Goal: Task Accomplishment & Management: Use online tool/utility

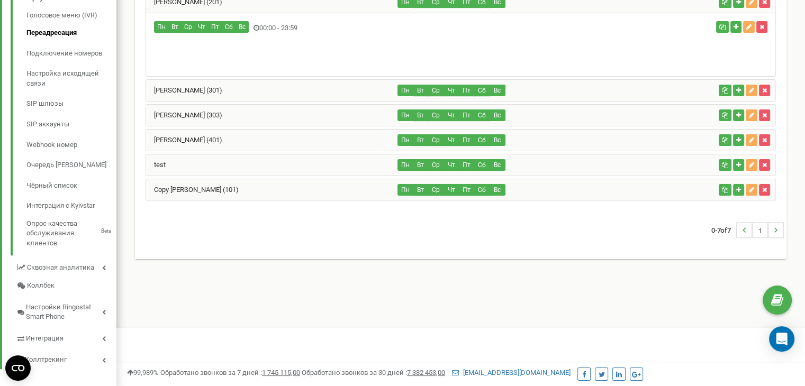
scroll to position [95, 0]
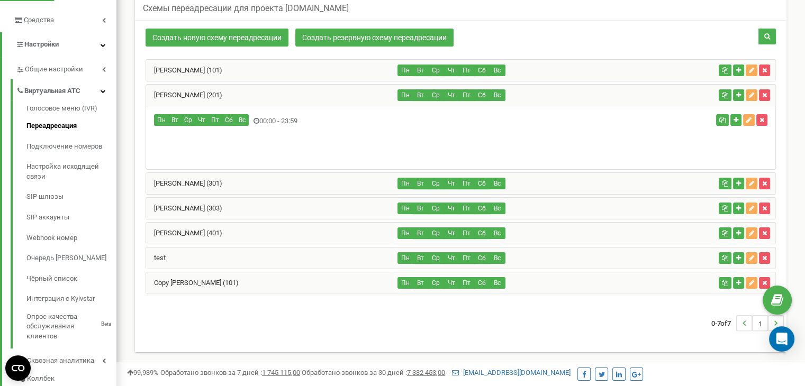
scroll to position [201, 0]
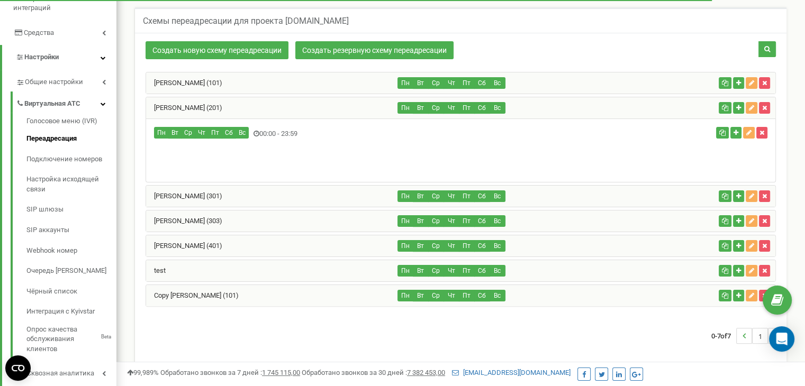
click at [332, 201] on div "[PERSON_NAME] (301)" at bounding box center [272, 196] width 252 height 21
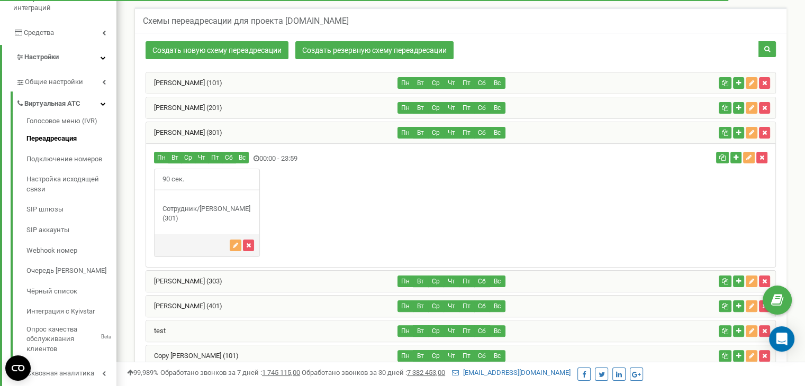
scroll to position [665, 688]
click at [300, 113] on div "[PERSON_NAME] (201)" at bounding box center [272, 107] width 252 height 21
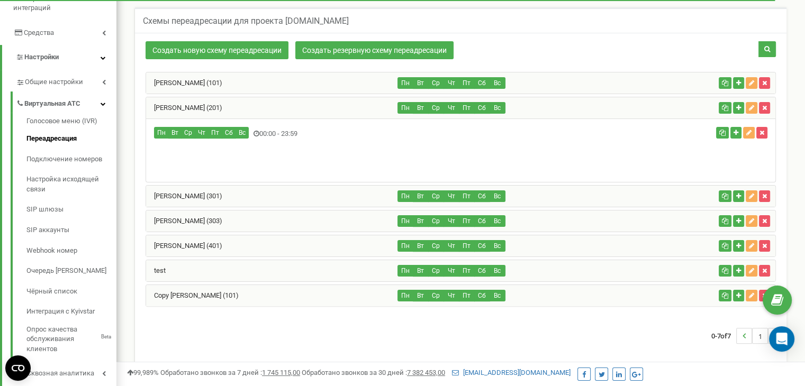
scroll to position [528520, 528466]
click at [220, 153] on div "Пн Вт" at bounding box center [460, 150] width 629 height 63
click at [207, 225] on link "[PERSON_NAME] (303)" at bounding box center [184, 221] width 76 height 8
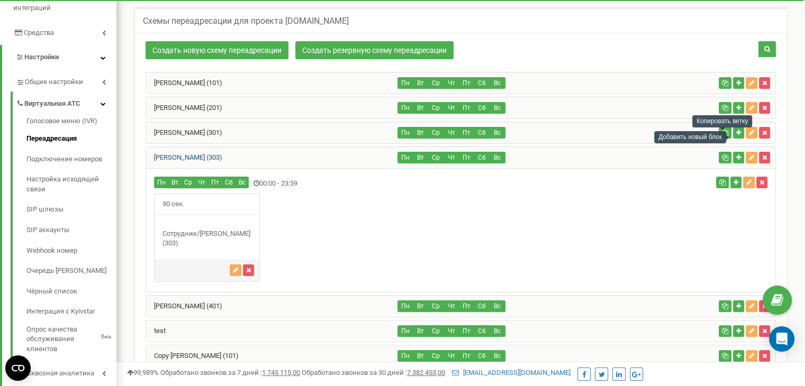
scroll to position [665, 688]
click at [298, 111] on div "[PERSON_NAME] (201)" at bounding box center [272, 107] width 252 height 21
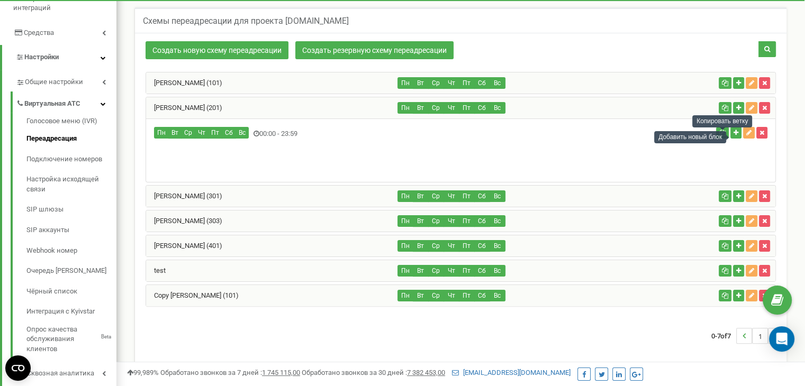
scroll to position [528520, 528466]
drag, startPoint x: 748, startPoint y: 138, endPoint x: 747, endPoint y: 159, distance: 21.7
click at [747, 159] on div "Пн Вт" at bounding box center [460, 150] width 629 height 63
click at [734, 135] on icon "button" at bounding box center [735, 133] width 5 height 6
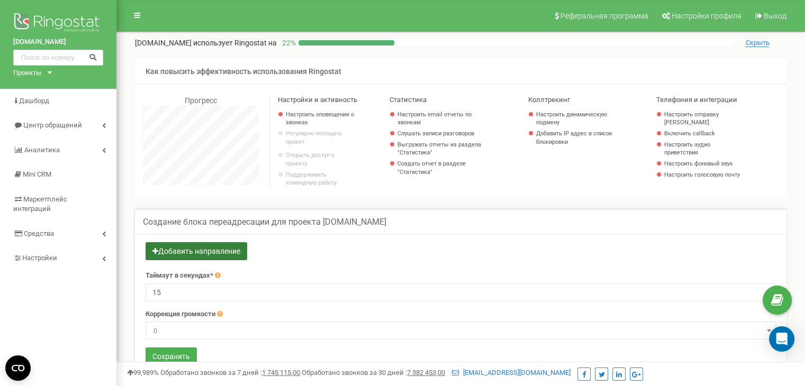
click at [223, 258] on button "Добавить направление" at bounding box center [197, 251] width 102 height 18
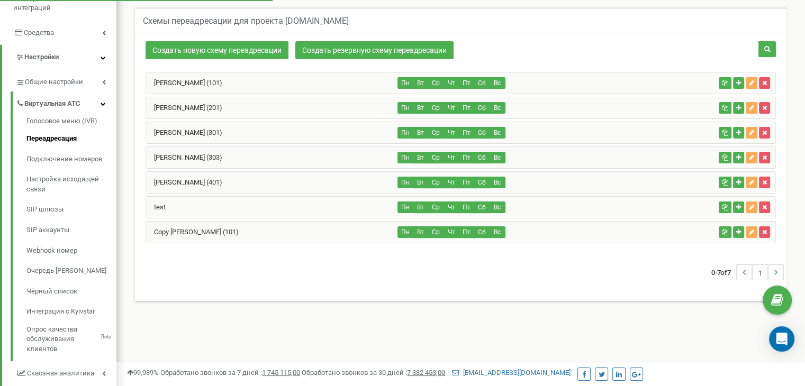
scroll to position [635, 688]
click at [255, 107] on div "[PERSON_NAME] (201)" at bounding box center [272, 107] width 252 height 21
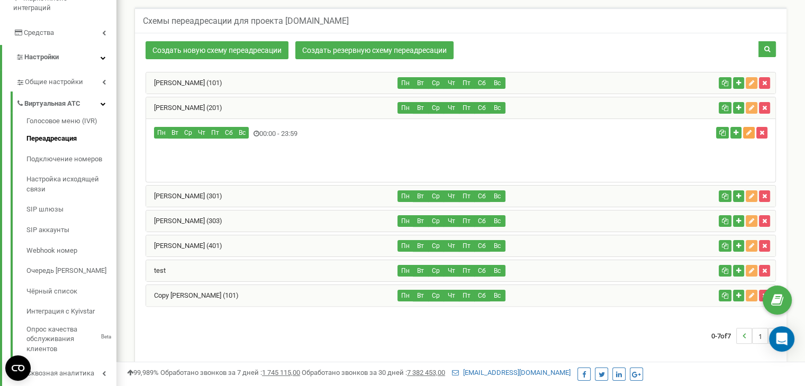
click at [749, 136] on icon "button" at bounding box center [748, 133] width 5 height 6
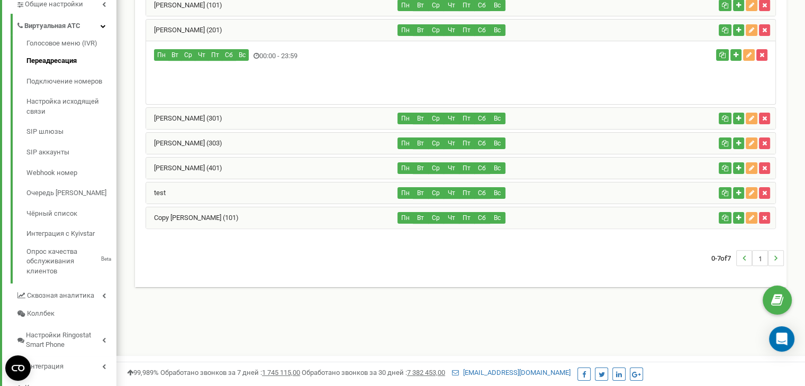
scroll to position [254, 0]
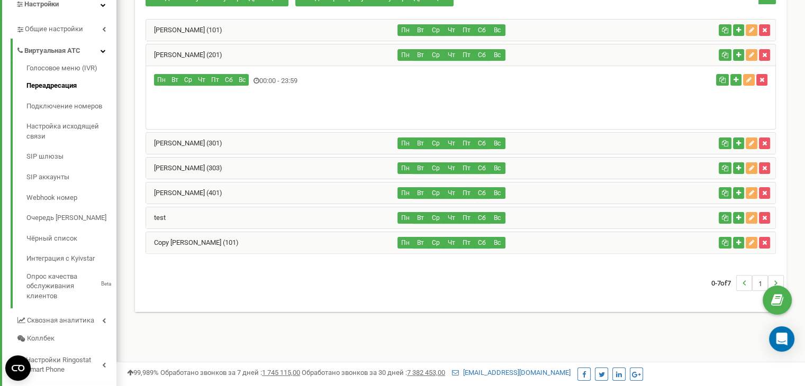
click at [286, 85] on div "Пн Вт Ср" at bounding box center [356, 81] width 420 height 14
click at [262, 152] on div "[PERSON_NAME] (301)" at bounding box center [272, 143] width 252 height 21
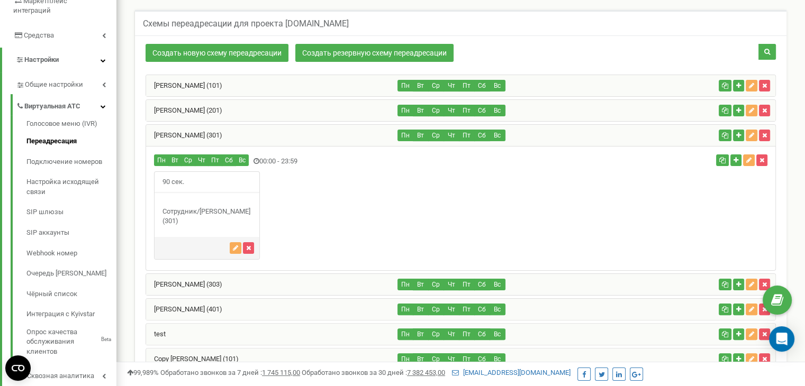
scroll to position [95, 0]
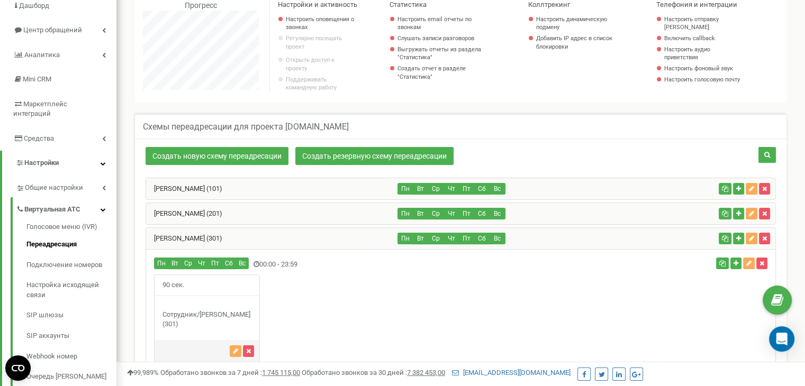
click at [285, 215] on div "[PERSON_NAME] (201)" at bounding box center [272, 213] width 252 height 21
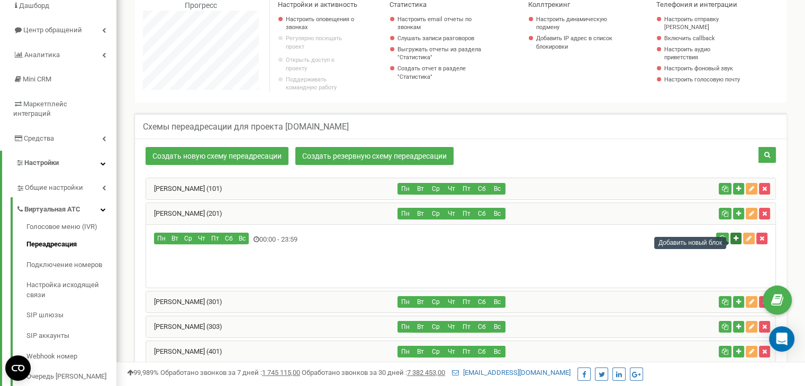
click at [732, 244] on button "button" at bounding box center [735, 239] width 11 height 12
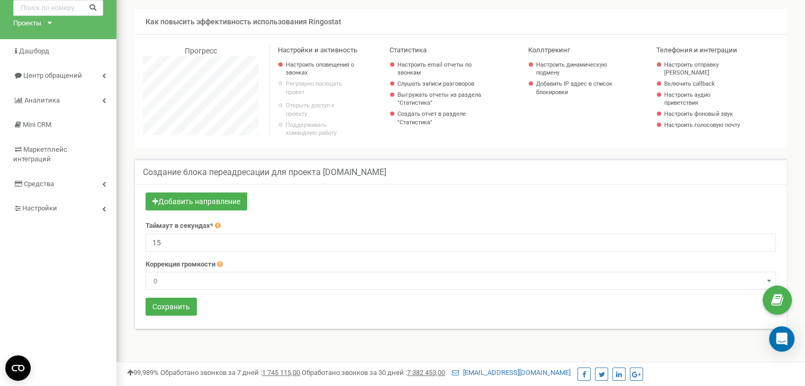
scroll to position [53, 0]
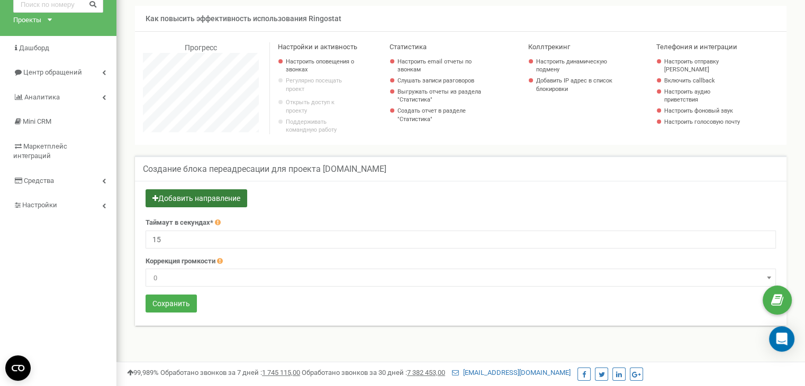
click at [202, 207] on button "Добавить направление" at bounding box center [197, 198] width 102 height 18
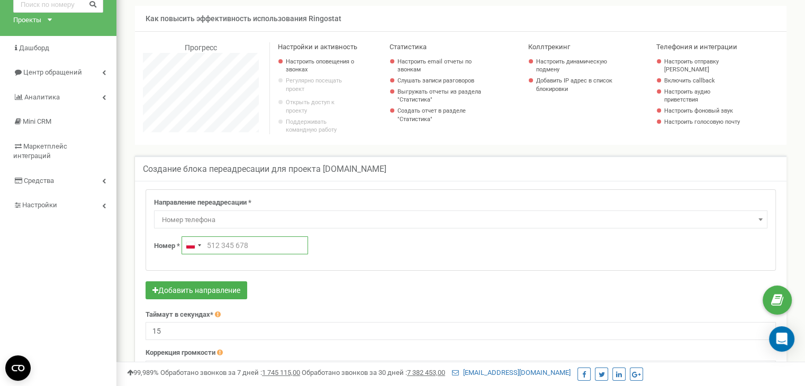
click at [228, 246] on input "text" at bounding box center [245, 246] width 126 height 18
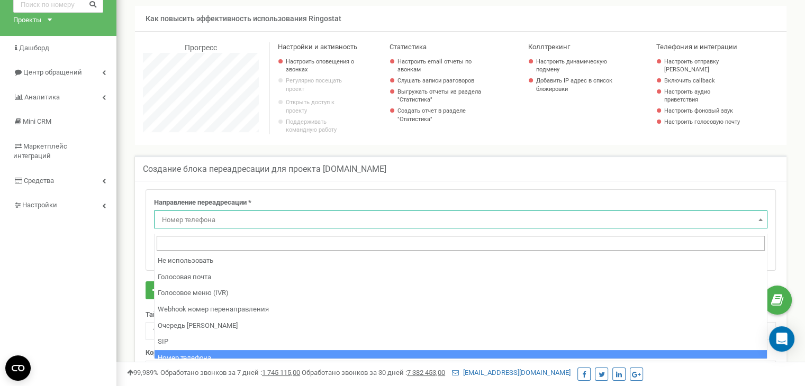
click at [211, 226] on span "Номер телефона" at bounding box center [461, 220] width 606 height 15
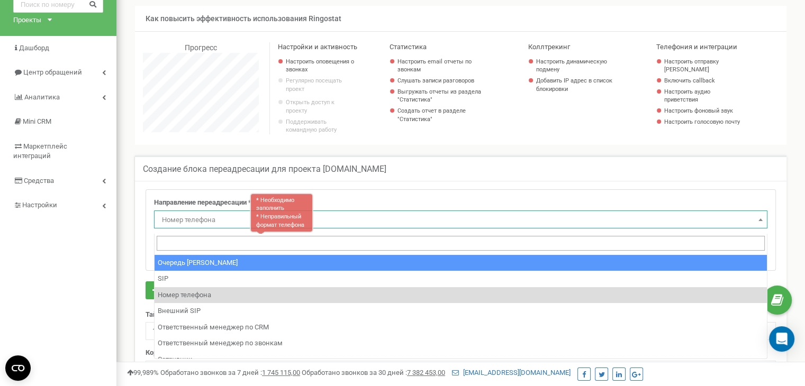
scroll to position [88, 0]
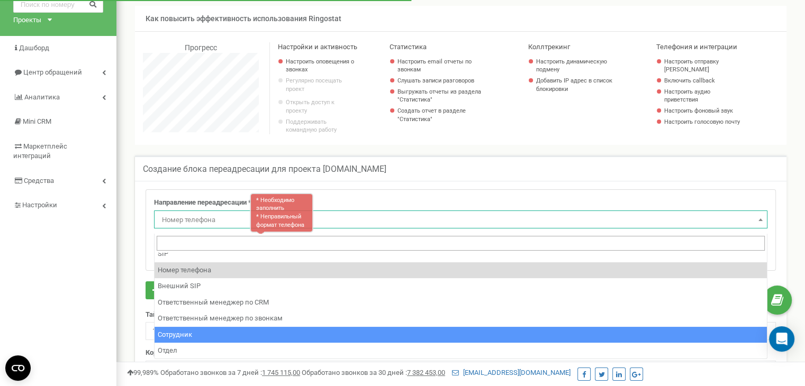
select select "Employee"
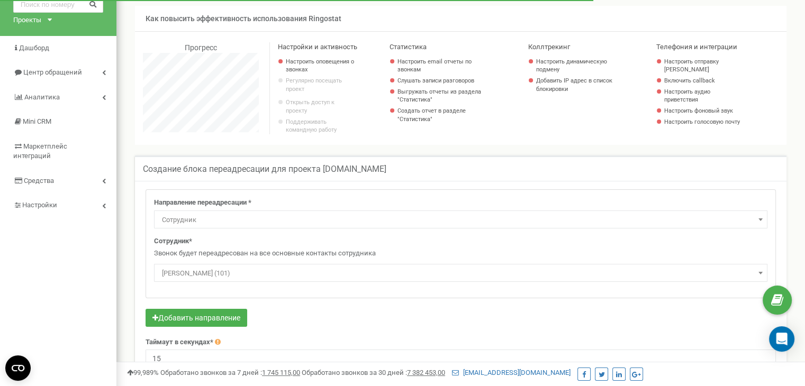
click at [252, 273] on span "[PERSON_NAME] (101)" at bounding box center [461, 273] width 606 height 15
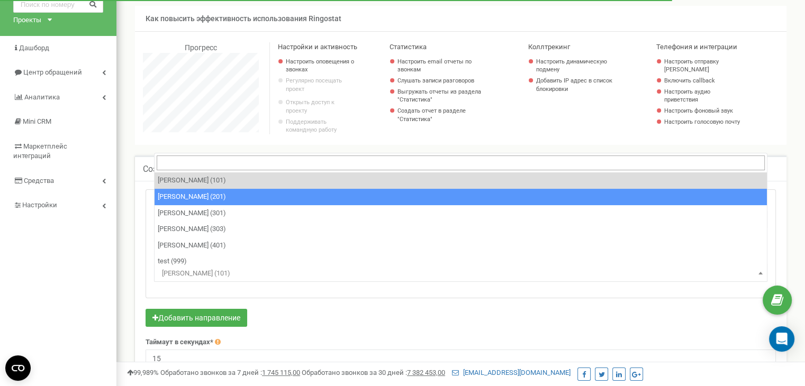
select select "482246"
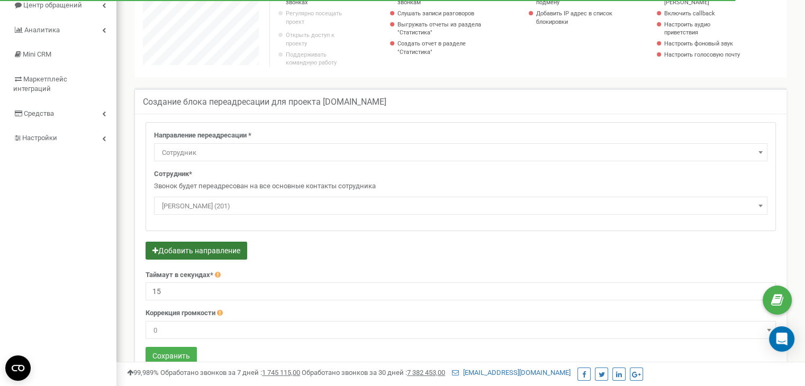
scroll to position [212, 0]
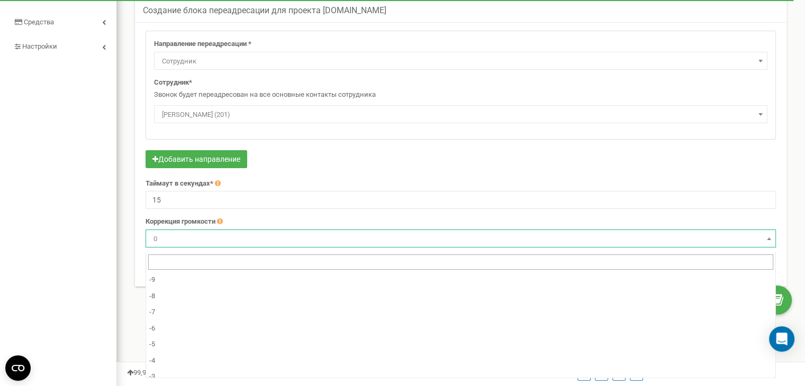
click at [314, 243] on span "0" at bounding box center [460, 239] width 623 height 15
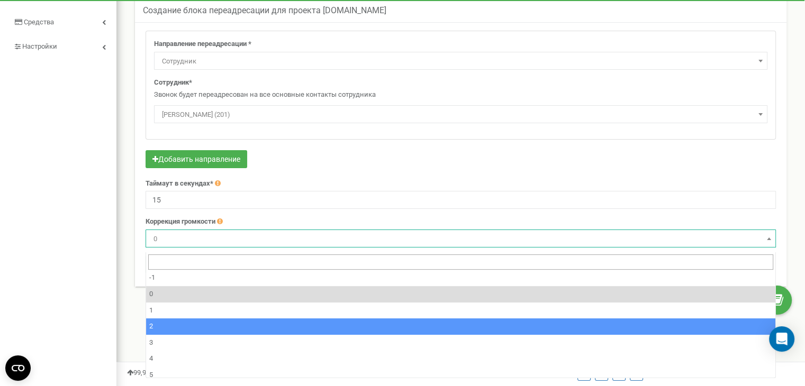
scroll to position [148, 0]
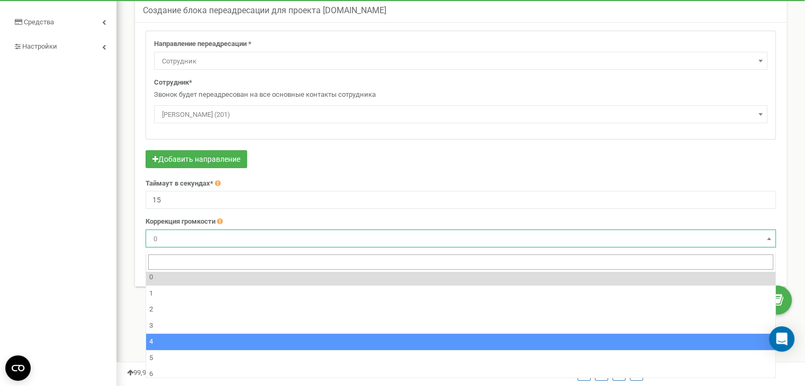
select select "4"
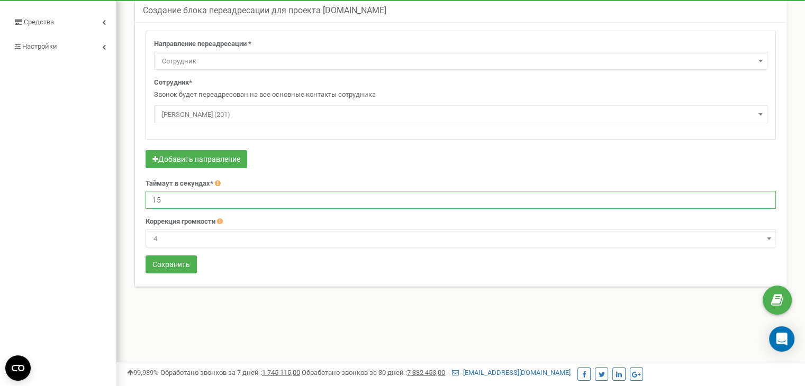
click at [203, 198] on input "15" at bounding box center [461, 200] width 630 height 18
click at [764, 207] on input "15" at bounding box center [461, 200] width 630 height 18
click at [765, 201] on input "16" at bounding box center [461, 200] width 630 height 18
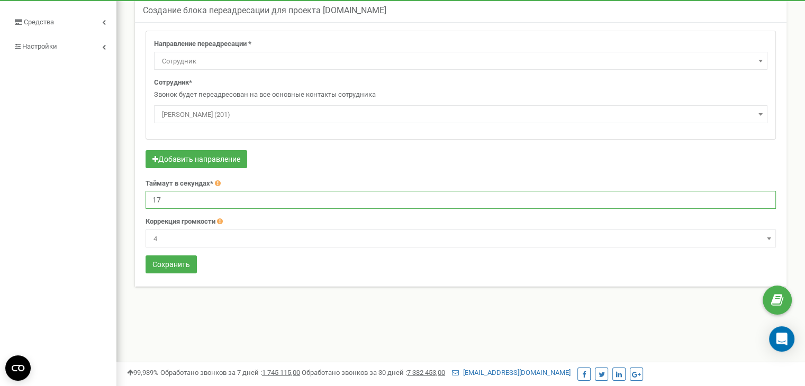
click at [765, 201] on input "17" at bounding box center [461, 200] width 630 height 18
click at [765, 201] on input "18" at bounding box center [461, 200] width 630 height 18
click at [765, 201] on input "19" at bounding box center [461, 200] width 630 height 18
click at [765, 201] on input "20" at bounding box center [461, 200] width 630 height 18
click at [765, 201] on input "21" at bounding box center [461, 200] width 630 height 18
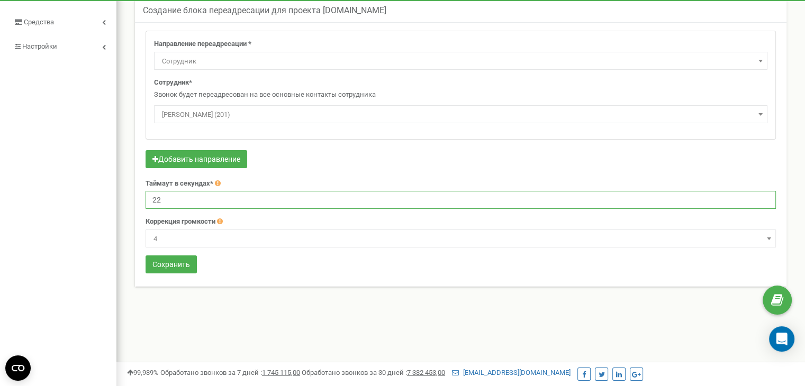
click at [765, 201] on input "22" at bounding box center [461, 200] width 630 height 18
click at [765, 201] on input "23" at bounding box center [461, 200] width 630 height 18
click at [765, 201] on input "52" at bounding box center [461, 200] width 630 height 18
click at [765, 201] on input "53" at bounding box center [461, 200] width 630 height 18
click at [765, 201] on input "54" at bounding box center [461, 200] width 630 height 18
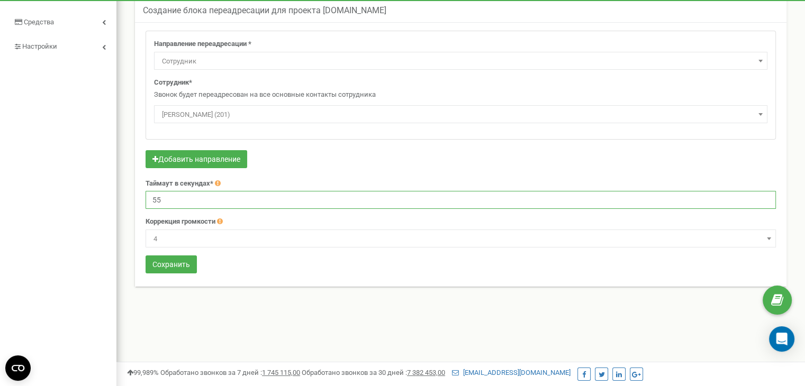
click at [765, 201] on input "55" at bounding box center [461, 200] width 630 height 18
click at [765, 201] on input "56" at bounding box center [461, 200] width 630 height 18
click at [765, 201] on input "57" at bounding box center [461, 200] width 630 height 18
click at [765, 201] on input "58" at bounding box center [461, 200] width 630 height 18
click at [765, 201] on input "75" at bounding box center [461, 200] width 630 height 18
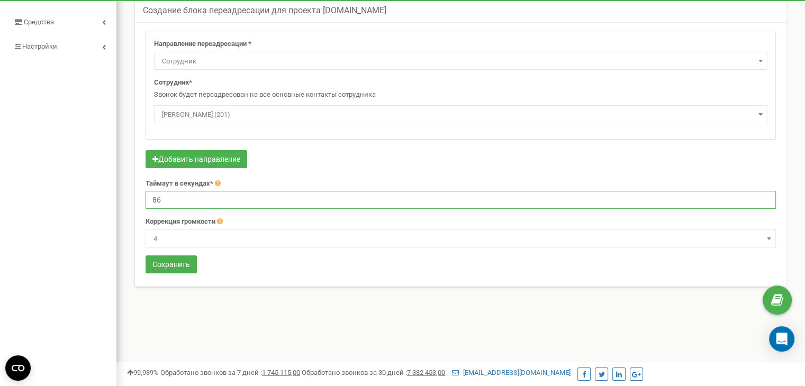
click at [765, 201] on input "86" at bounding box center [461, 200] width 630 height 18
click at [765, 201] on input "87" at bounding box center [461, 200] width 630 height 18
click at [765, 201] on input "88" at bounding box center [461, 200] width 630 height 18
click at [765, 201] on input "89" at bounding box center [461, 200] width 630 height 18
type input "90"
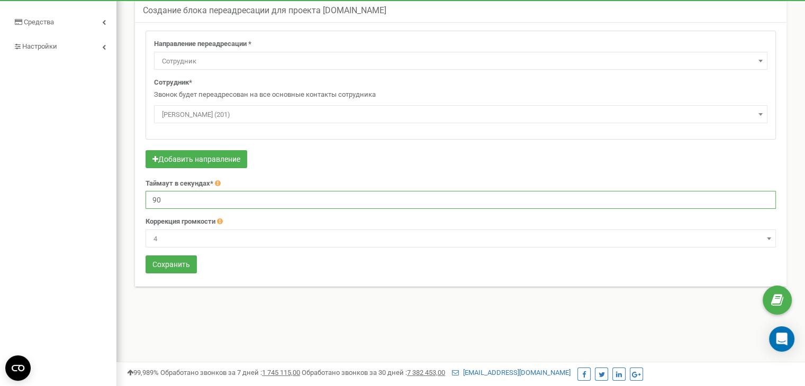
click at [765, 201] on input "90" at bounding box center [461, 200] width 630 height 18
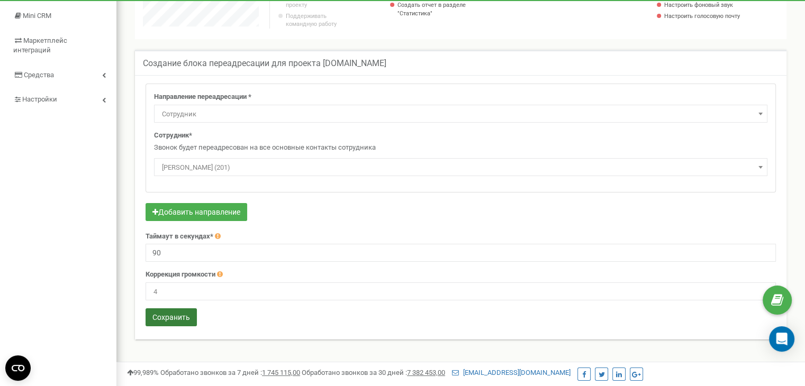
click at [167, 318] on button "Сохранить" at bounding box center [171, 317] width 51 height 18
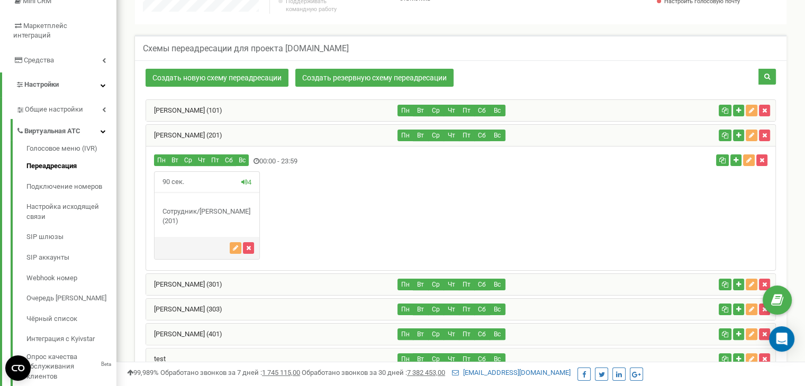
scroll to position [148, 0]
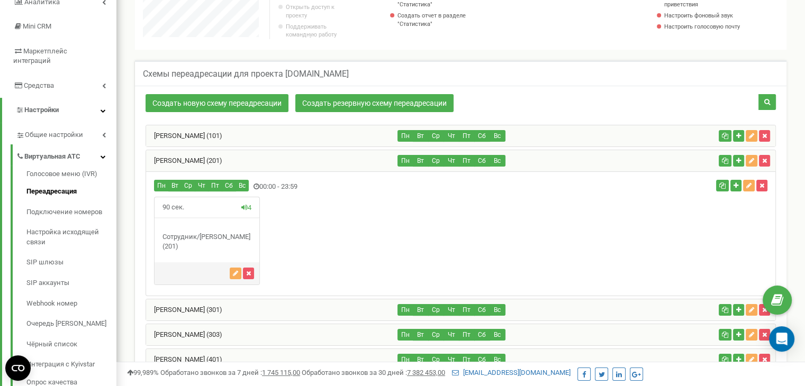
click at [301, 138] on div "[PERSON_NAME] (101)" at bounding box center [272, 135] width 252 height 21
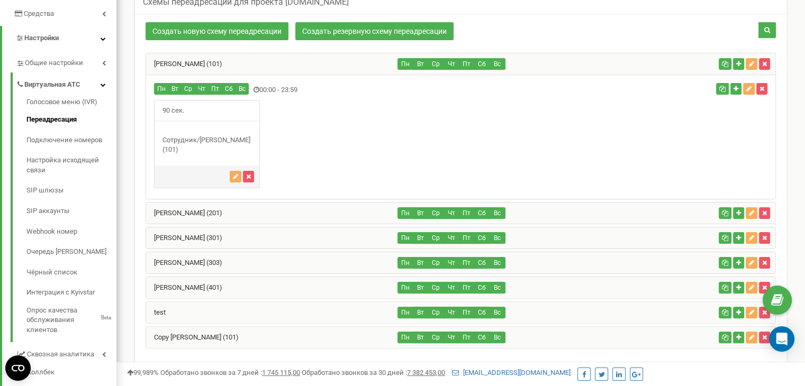
scroll to position [254, 0]
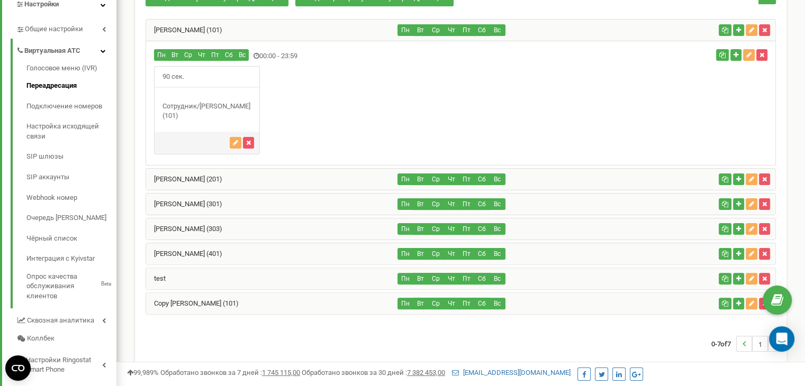
click at [334, 186] on div "[PERSON_NAME] (201)" at bounding box center [272, 179] width 252 height 21
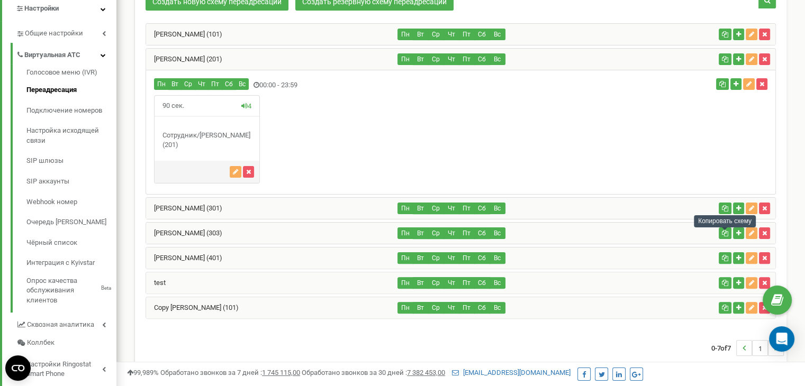
scroll to position [307, 0]
